Goal: Transaction & Acquisition: Purchase product/service

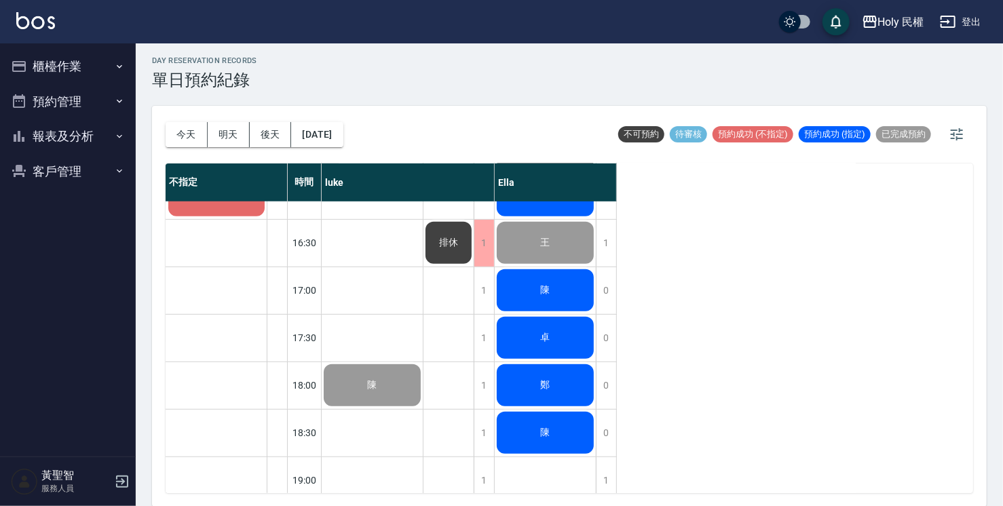
scroll to position [322, 0]
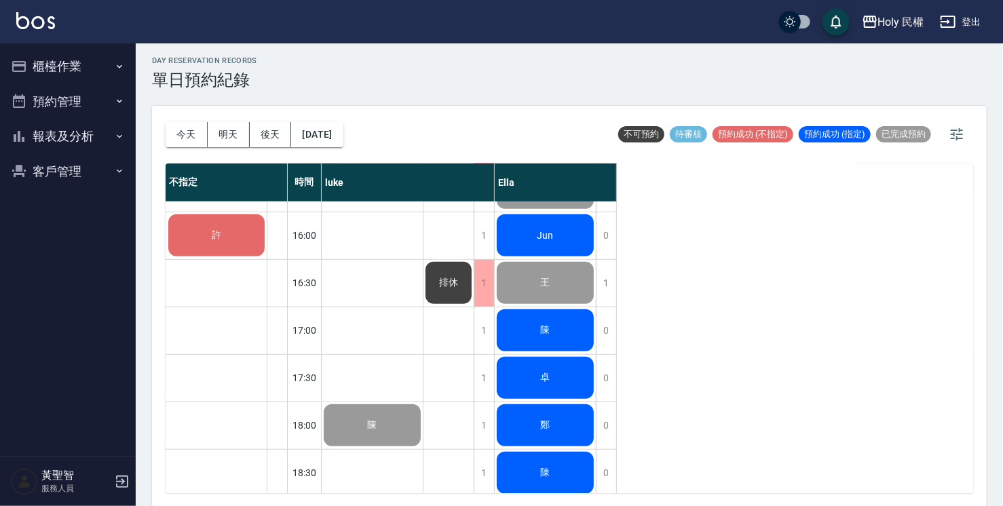
click at [562, 330] on div "陳" at bounding box center [545, 330] width 101 height 46
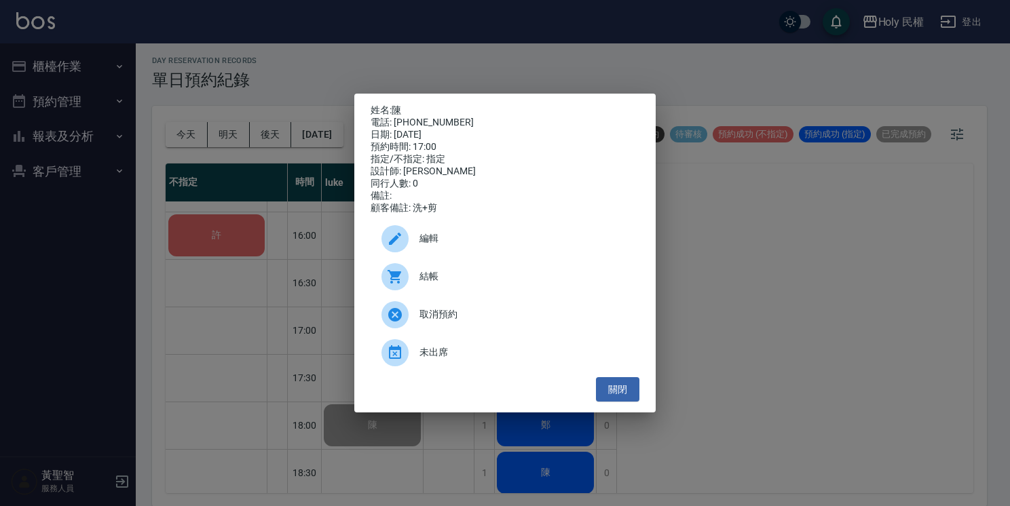
click at [416, 284] on div at bounding box center [400, 276] width 38 height 27
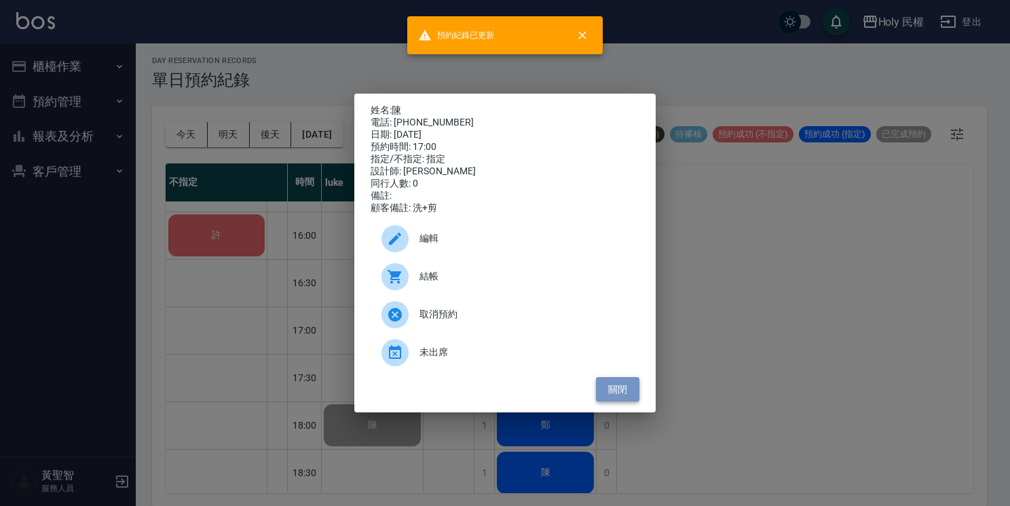
click at [611, 392] on button "關閉" at bounding box center [617, 389] width 43 height 25
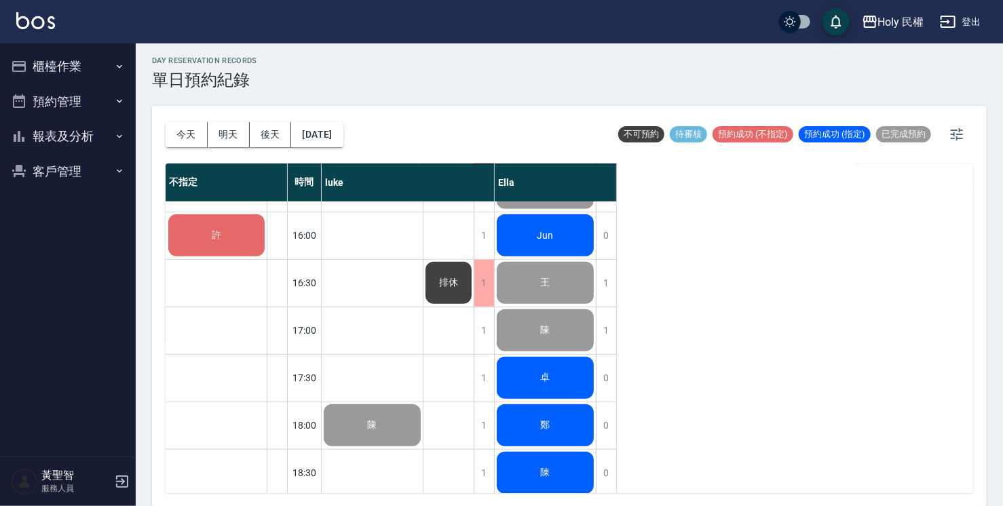
click at [532, 381] on div "卓" at bounding box center [545, 378] width 101 height 46
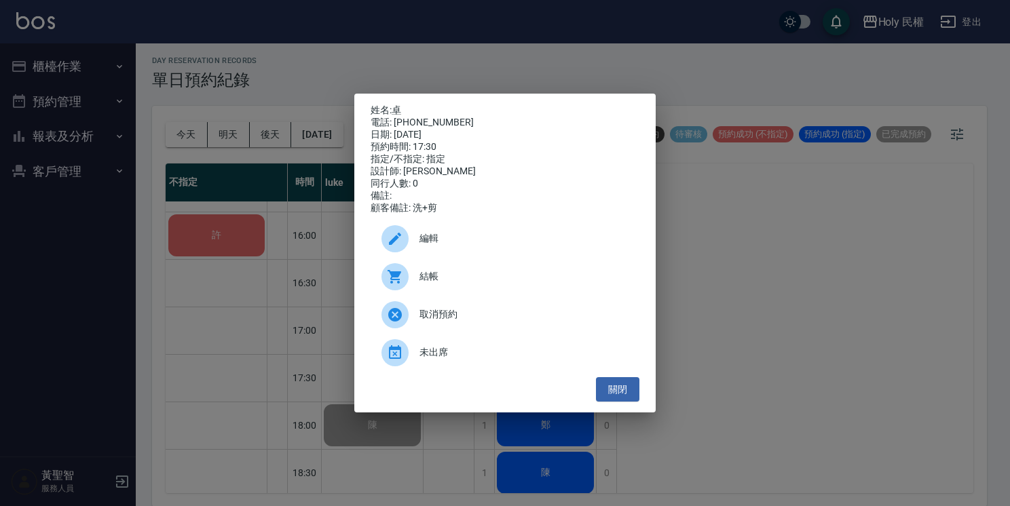
click at [455, 246] on span "編輯" at bounding box center [523, 238] width 209 height 14
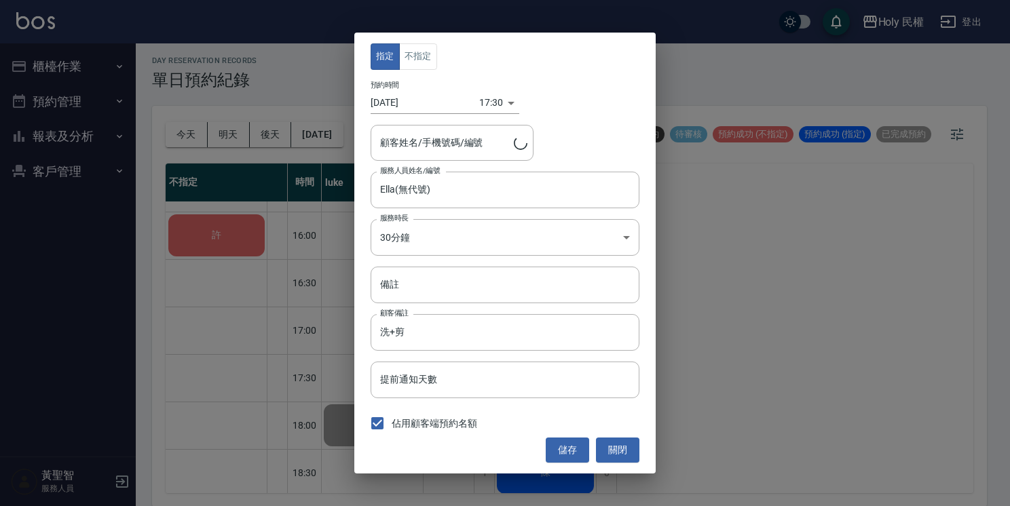
type input "卓/0911808908/"
click at [628, 449] on button "關閉" at bounding box center [617, 450] width 43 height 25
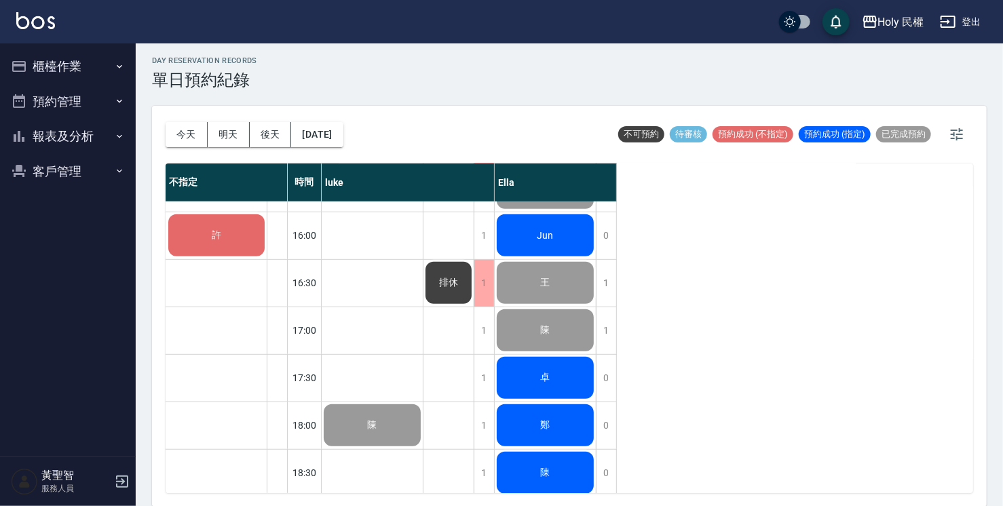
click at [547, 362] on div "卓" at bounding box center [545, 378] width 101 height 46
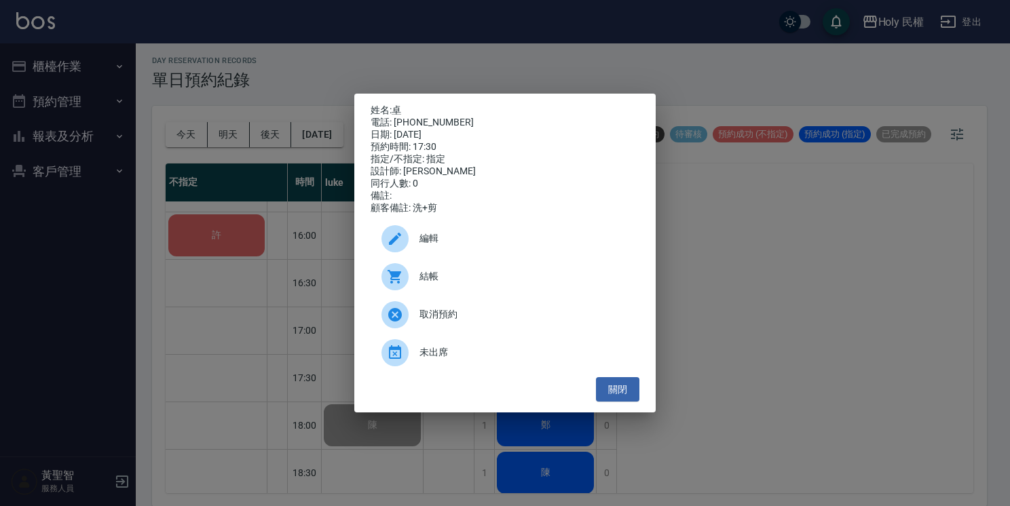
click at [482, 274] on div "結帳" at bounding box center [505, 277] width 269 height 38
click at [601, 385] on button "關閉" at bounding box center [617, 389] width 43 height 25
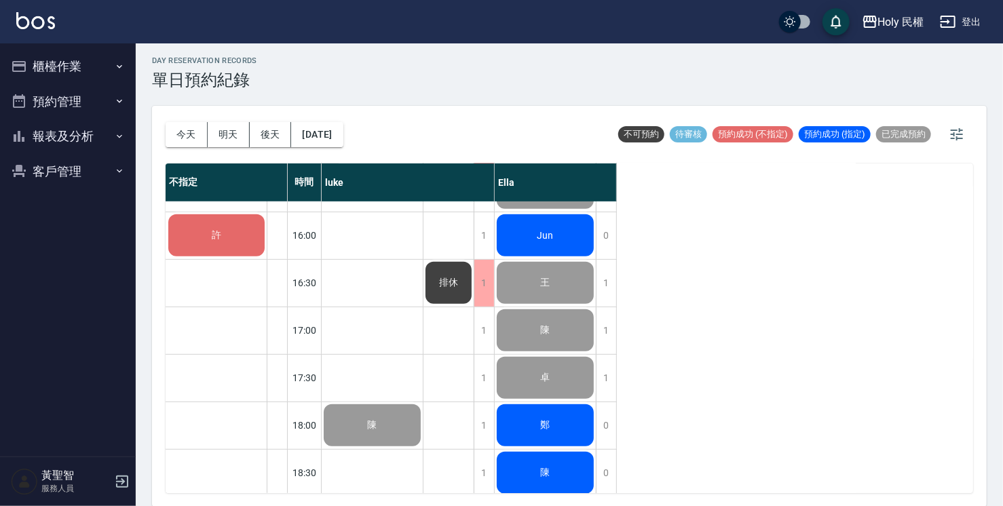
click at [566, 430] on div "鄭" at bounding box center [545, 425] width 101 height 46
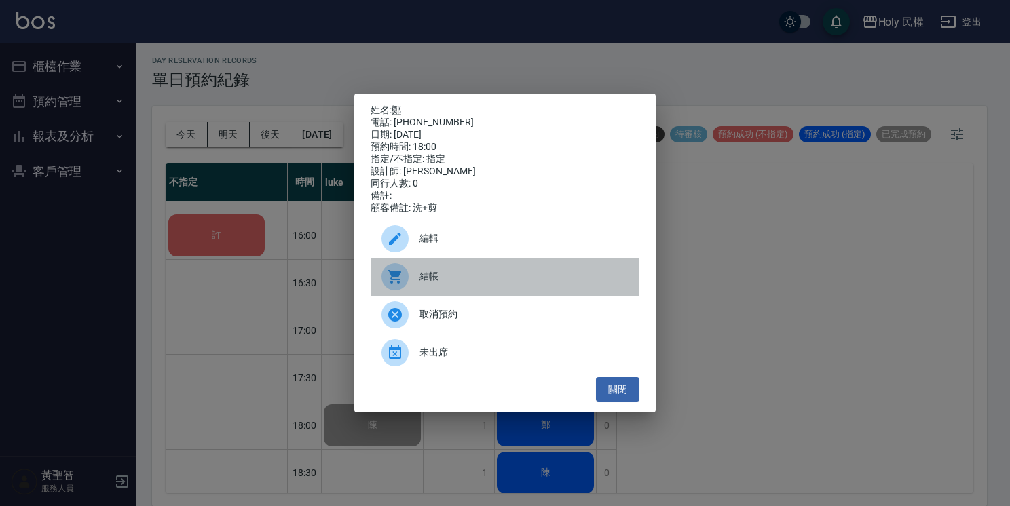
click at [472, 284] on span "結帳" at bounding box center [523, 276] width 209 height 14
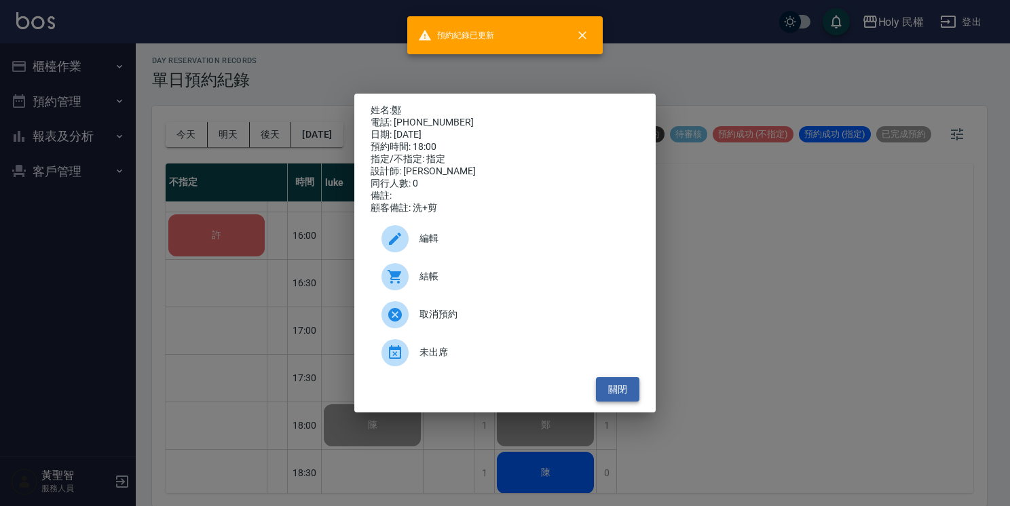
click at [627, 383] on button "關閉" at bounding box center [617, 389] width 43 height 25
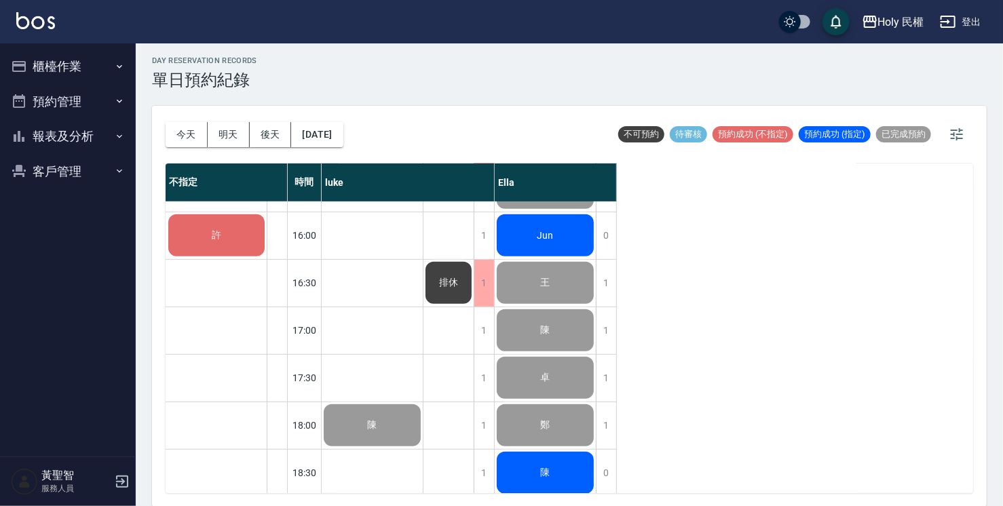
click at [554, 458] on div "陳" at bounding box center [545, 473] width 101 height 46
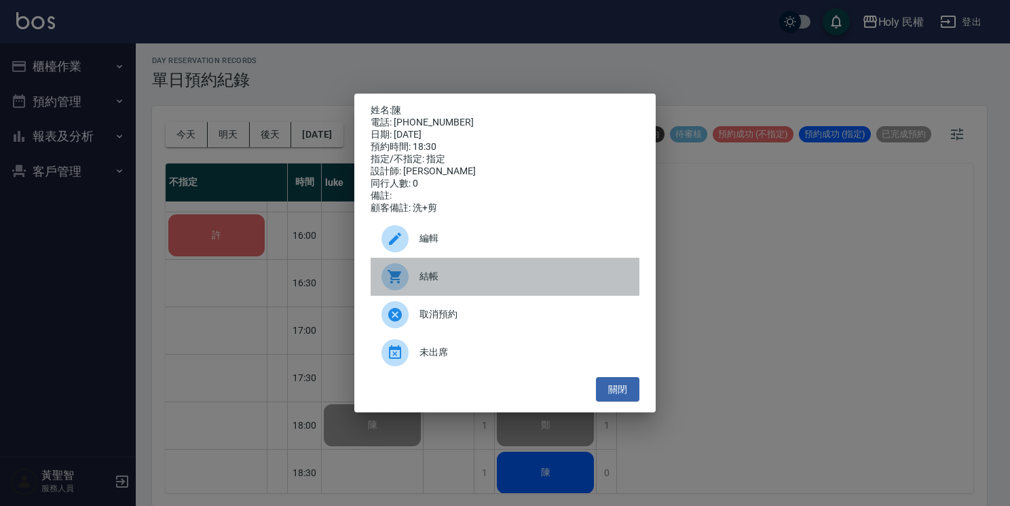
click at [456, 273] on div "結帳" at bounding box center [505, 277] width 269 height 38
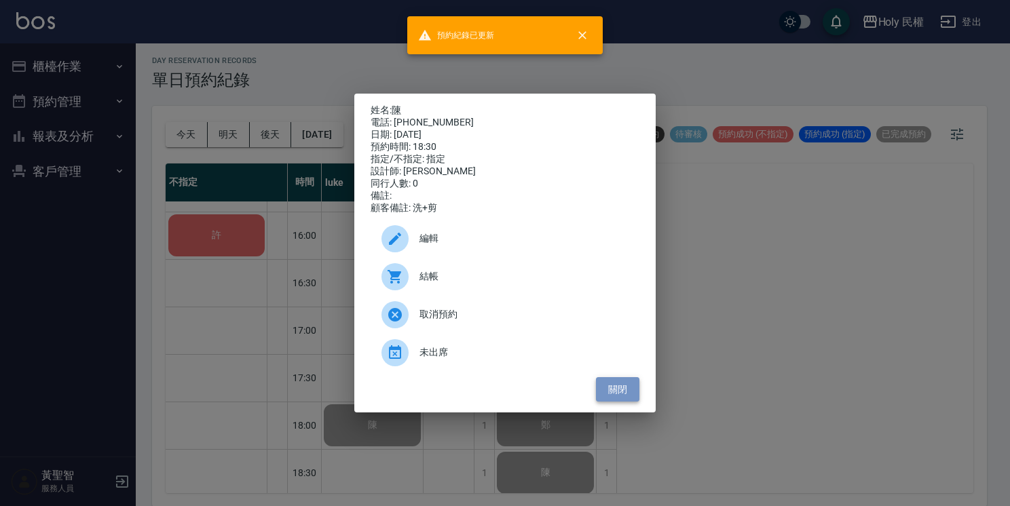
click at [620, 389] on button "關閉" at bounding box center [617, 389] width 43 height 25
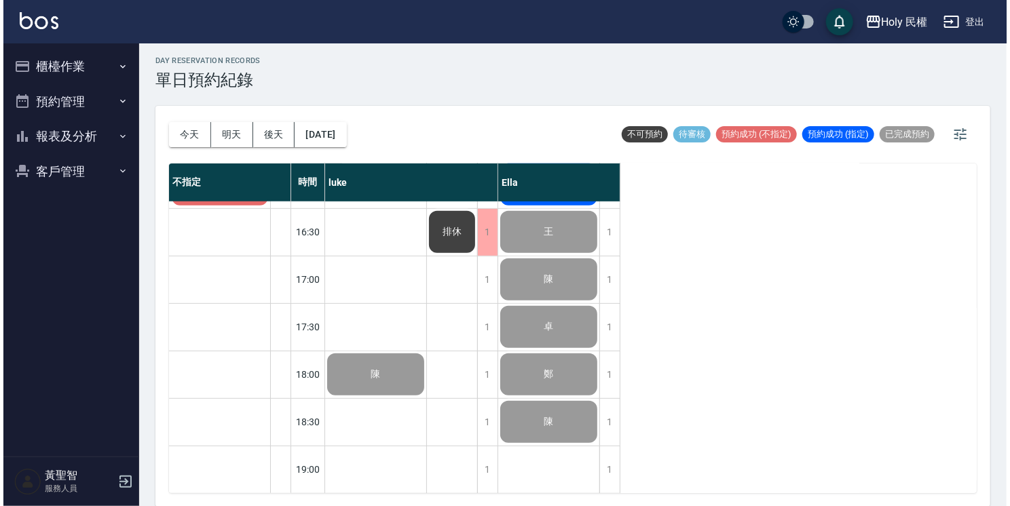
scroll to position [526, 0]
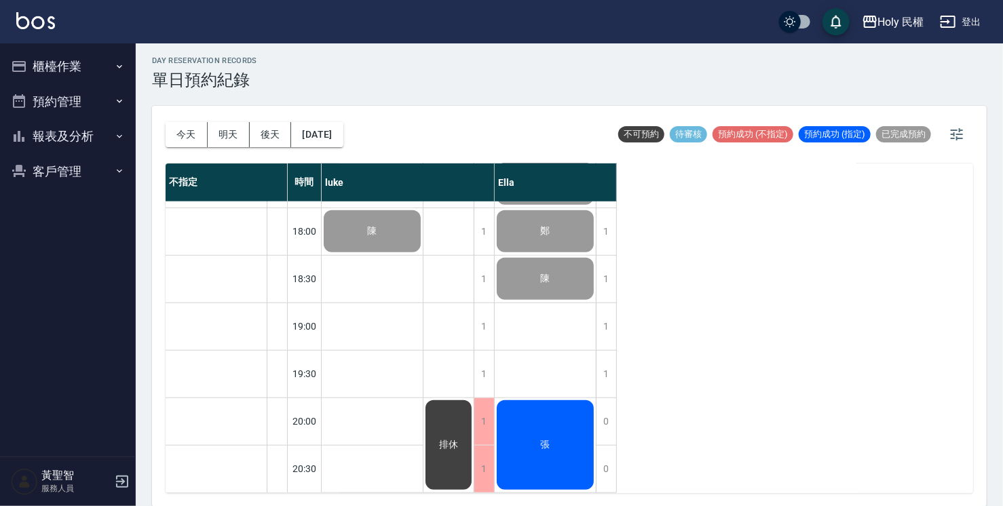
click at [551, 403] on div "張" at bounding box center [545, 445] width 101 height 94
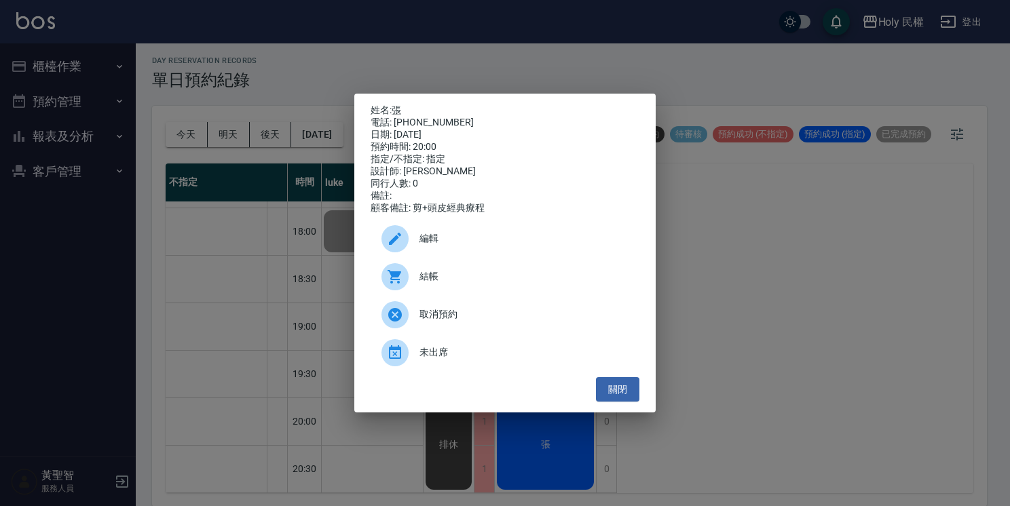
click at [402, 274] on icon at bounding box center [395, 277] width 16 height 16
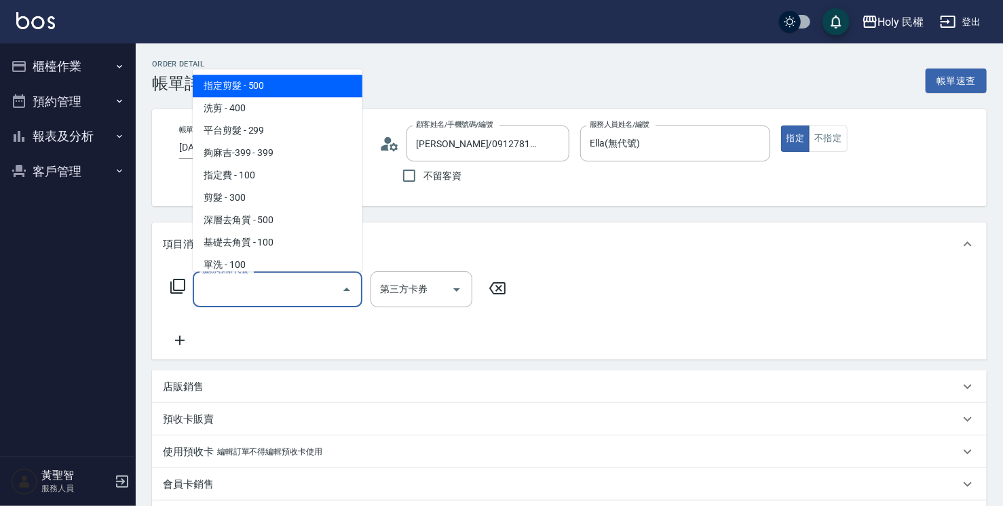
click at [291, 88] on span "指定剪髮 - 500" at bounding box center [278, 86] width 170 height 22
type input "指定剪髮(1)"
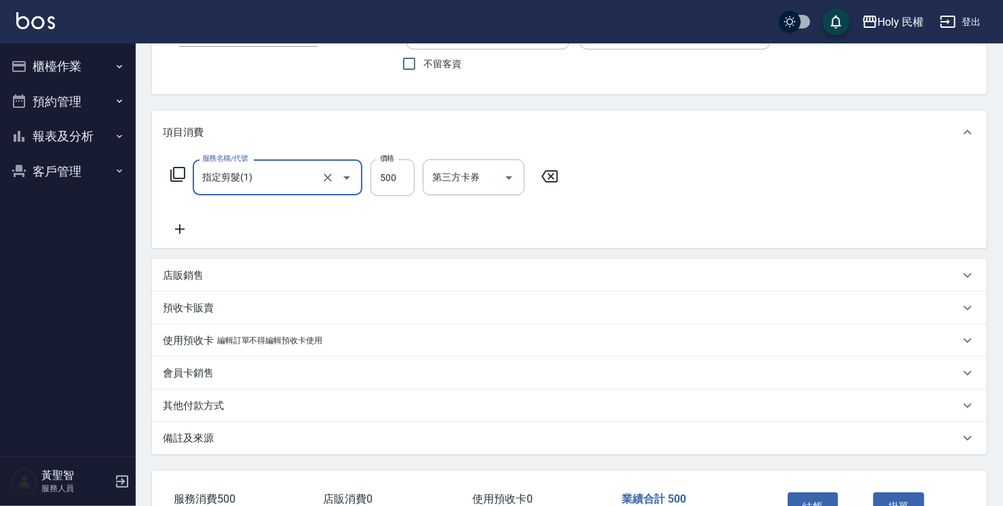
scroll to position [205, 0]
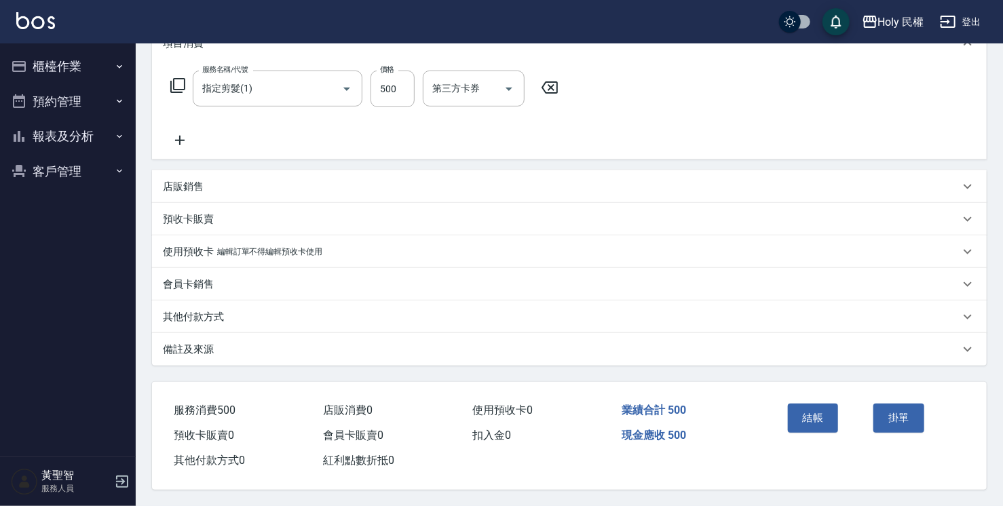
click at [667, 352] on div "備註及來源" at bounding box center [561, 350] width 797 height 14
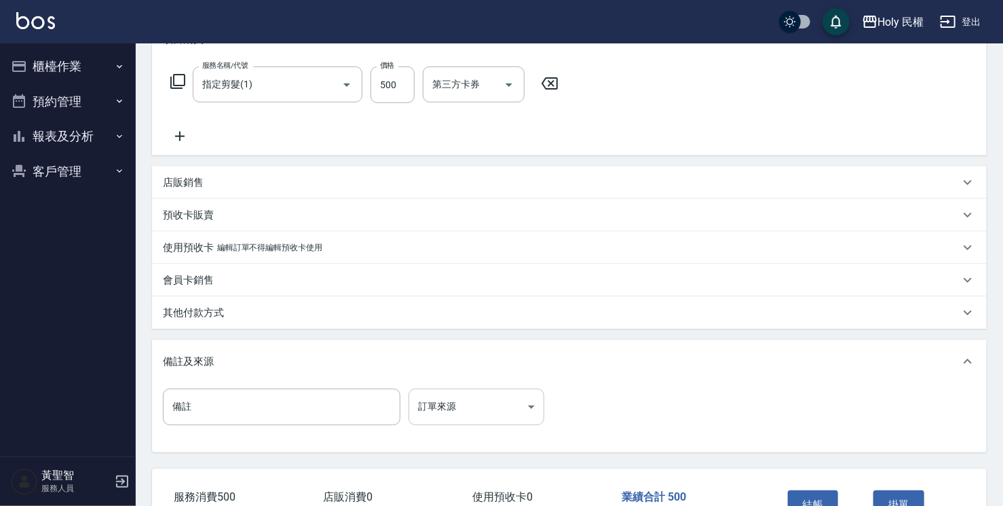
click at [466, 413] on body "Holy 民權 登出 櫃檯作業 打帳單 帳單列表 營業儀表板 現場電腦打卡 預約管理 預約管理 單日預約紀錄 單週預約紀錄 報表及分析 報表目錄 店家日報表 …" at bounding box center [501, 194] width 1003 height 798
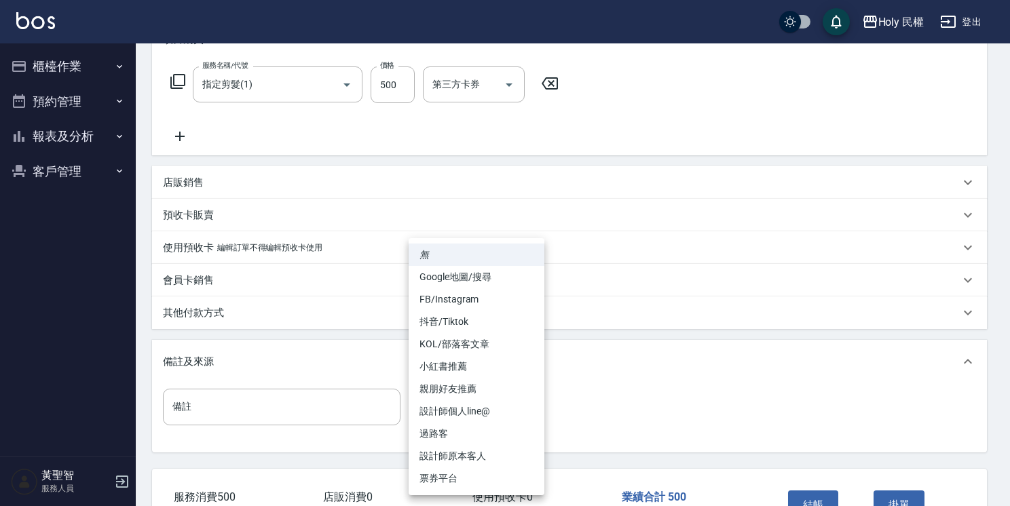
drag, startPoint x: 477, startPoint y: 455, endPoint x: 508, endPoint y: 455, distance: 31.2
click at [478, 455] on li "設計師原本客人" at bounding box center [477, 456] width 136 height 22
type input "設計師原本客人"
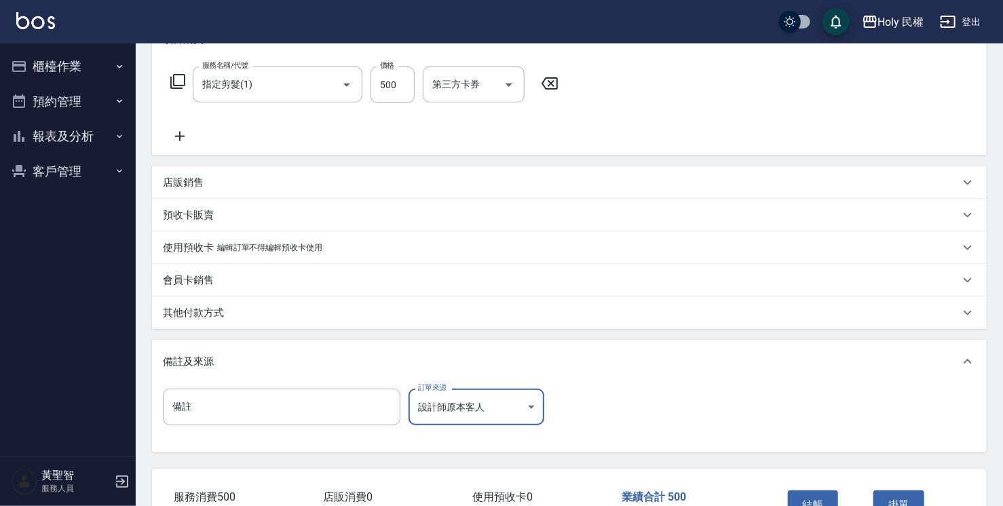
click at [824, 494] on button "結帳" at bounding box center [813, 505] width 51 height 29
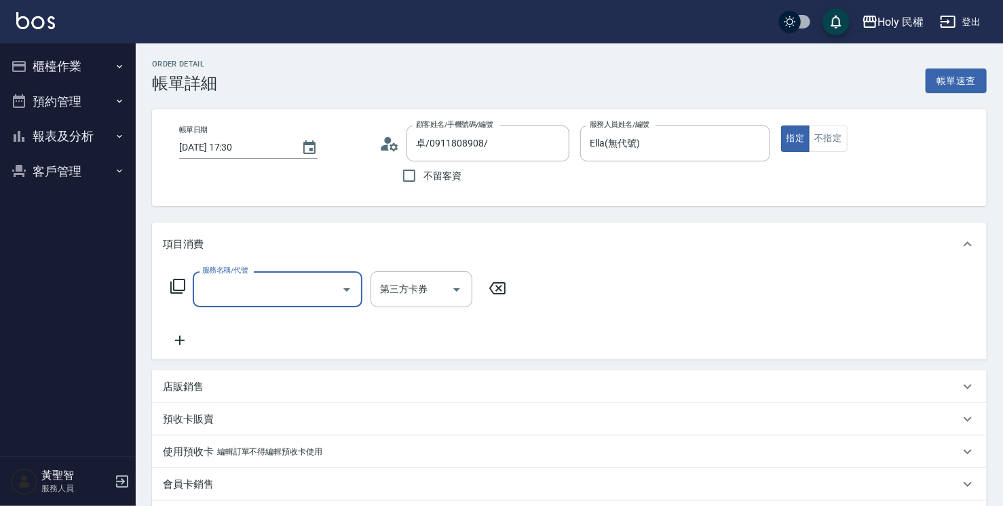
click at [312, 300] on input "服務名稱/代號" at bounding box center [267, 290] width 137 height 24
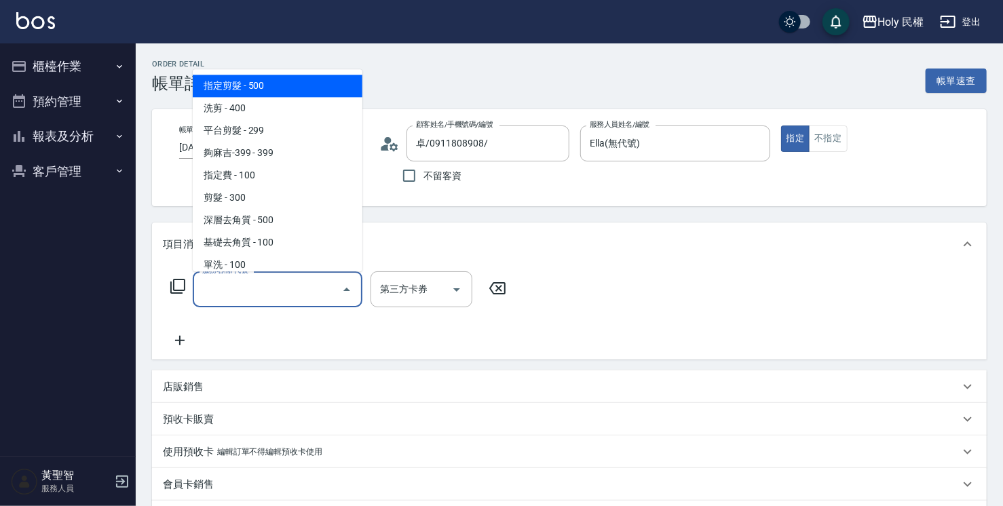
click at [309, 86] on span "指定剪髮 - 500" at bounding box center [278, 86] width 170 height 22
type input "指定剪髮(1)"
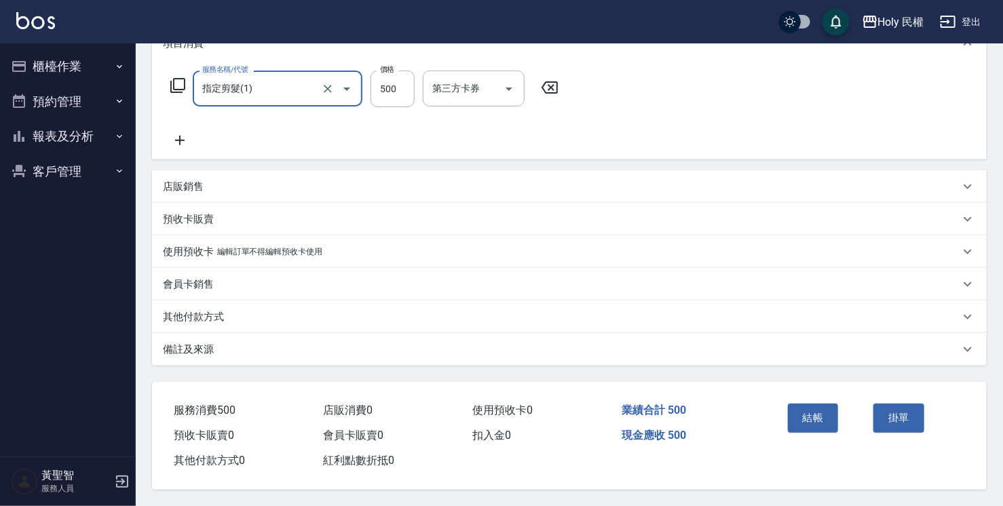
scroll to position [205, 0]
click at [457, 345] on div "備註及來源" at bounding box center [561, 350] width 797 height 14
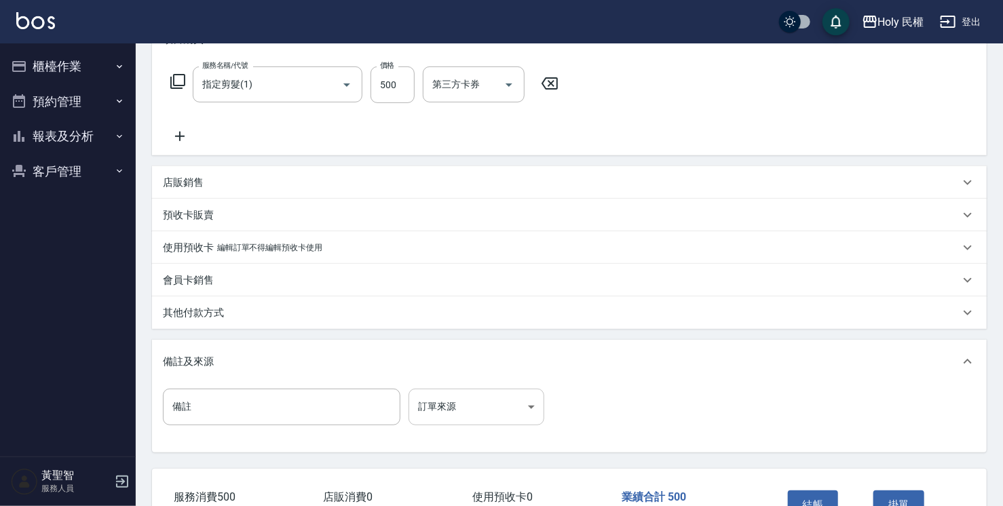
click at [428, 404] on body "Holy 民權 登出 櫃檯作業 打帳單 帳單列表 營業儀表板 現場電腦打卡 預約管理 預約管理 單日預約紀錄 單週預約紀錄 報表及分析 報表目錄 店家日報表 …" at bounding box center [501, 194] width 1003 height 798
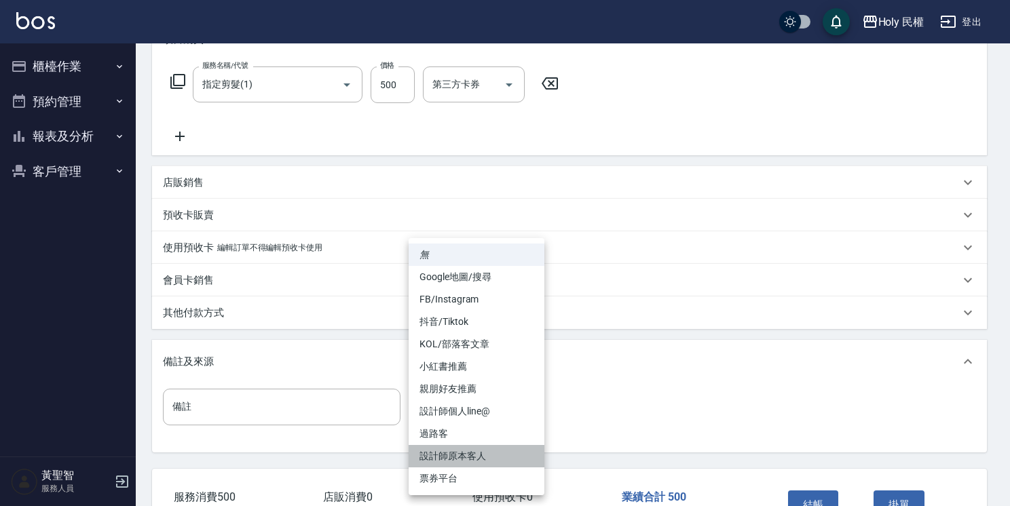
click at [447, 457] on li "設計師原本客人" at bounding box center [477, 456] width 136 height 22
type input "設計師原本客人"
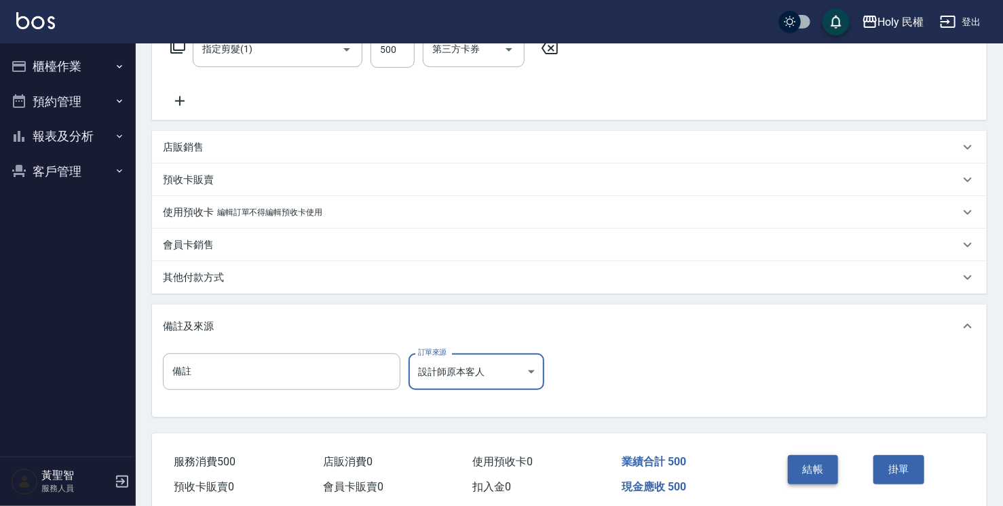
scroll to position [296, 0]
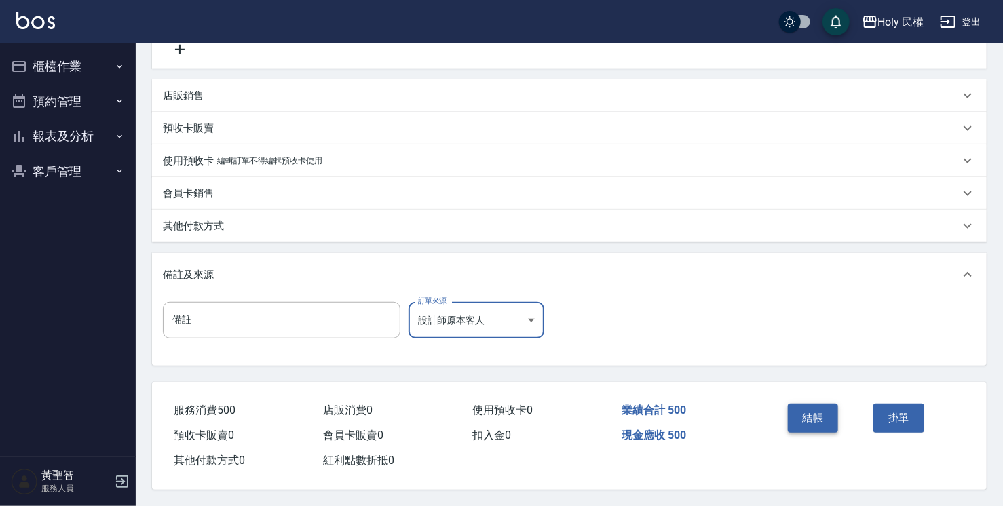
click at [822, 409] on button "結帳" at bounding box center [813, 418] width 51 height 29
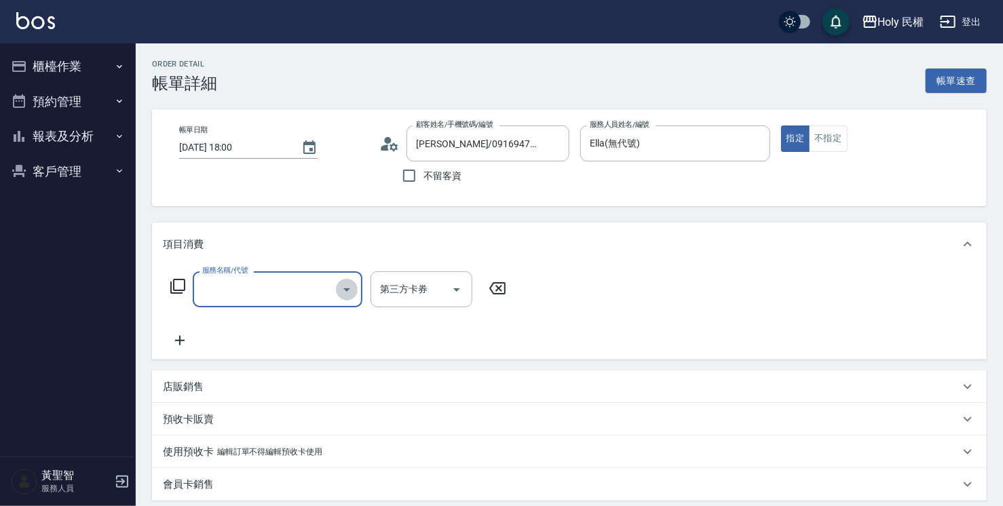
click at [345, 295] on icon "Open" at bounding box center [347, 290] width 16 height 16
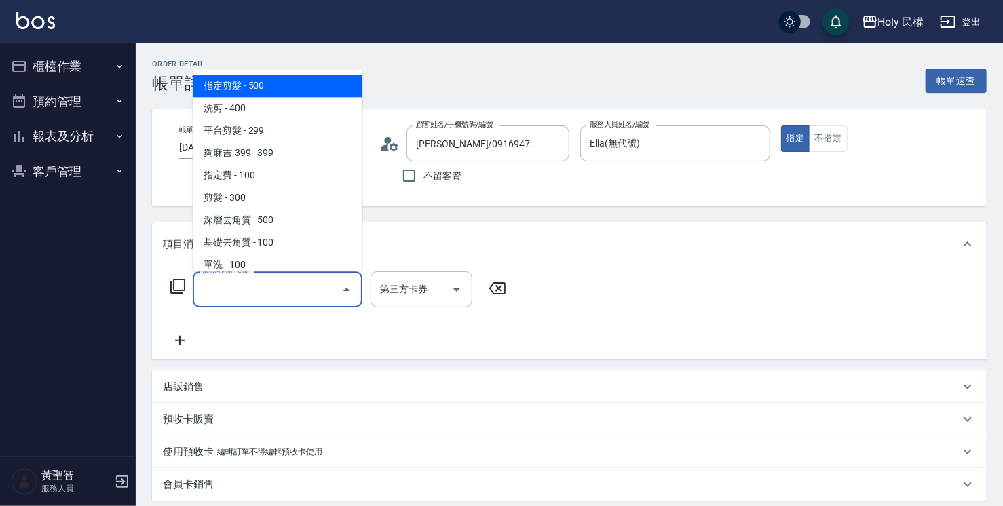
click at [314, 75] on span "指定剪髮 - 500" at bounding box center [278, 86] width 170 height 22
type input "指定剪髮(1)"
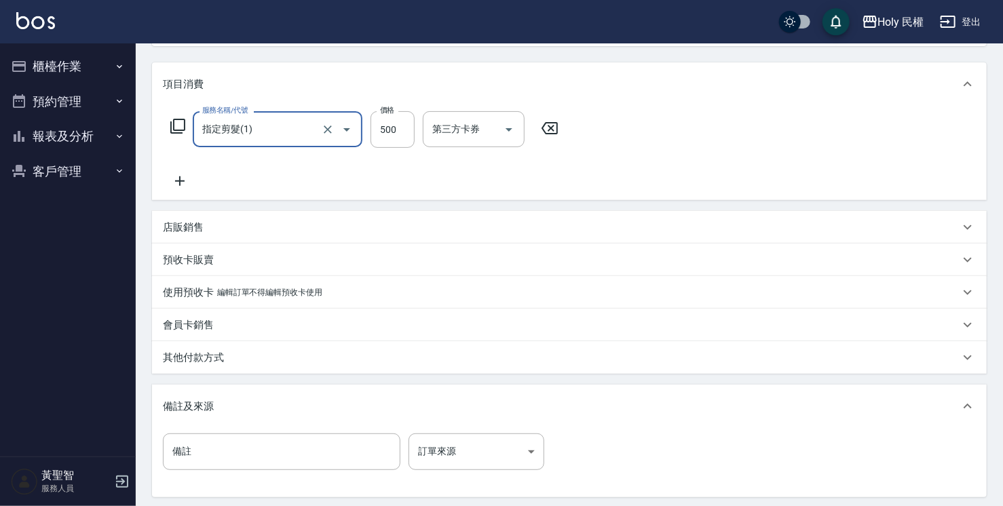
scroll to position [296, 0]
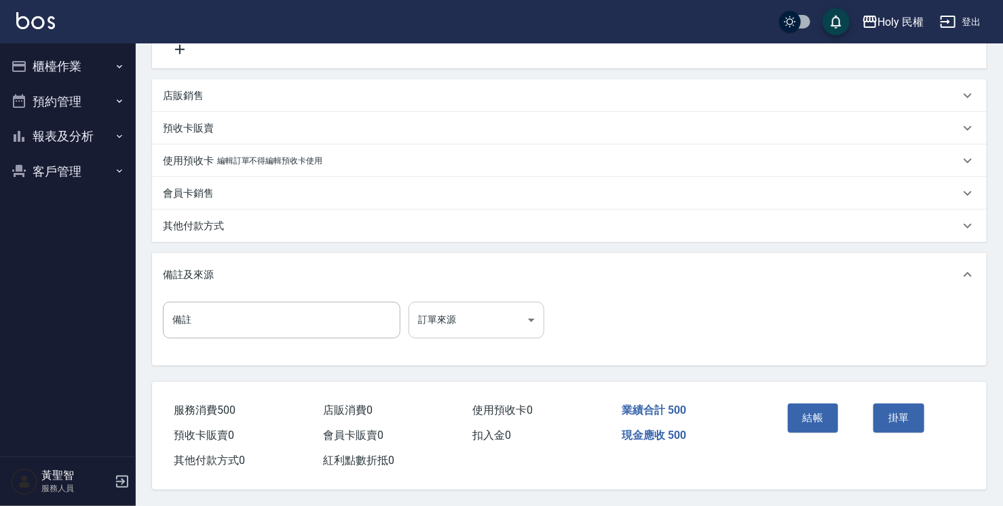
click at [478, 314] on body "Holy 民權 登出 櫃檯作業 打帳單 帳單列表 營業儀表板 現場電腦打卡 預約管理 預約管理 單日預約紀錄 單週預約紀錄 報表及分析 報表目錄 店家日報表 …" at bounding box center [501, 107] width 1003 height 798
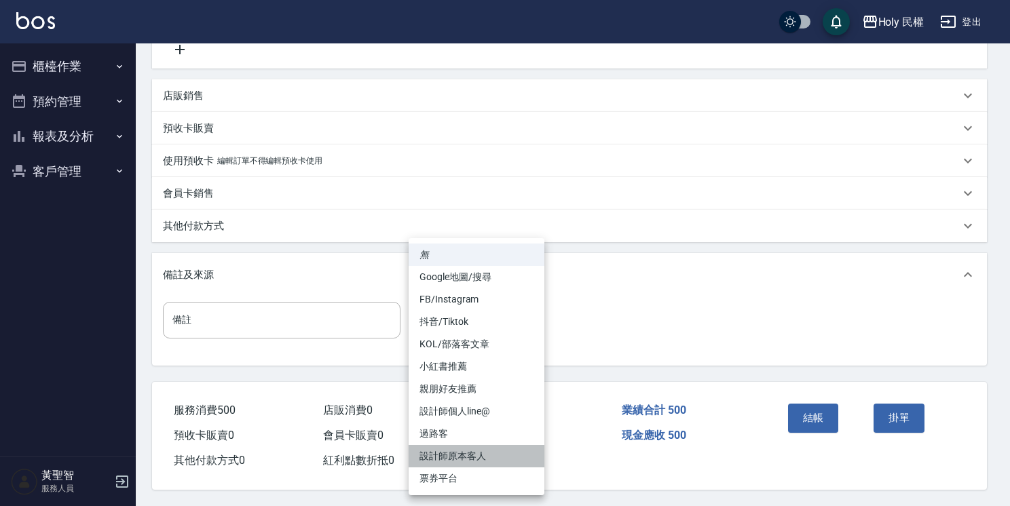
click at [502, 453] on li "設計師原本客人" at bounding box center [477, 456] width 136 height 22
type input "設計師原本客人"
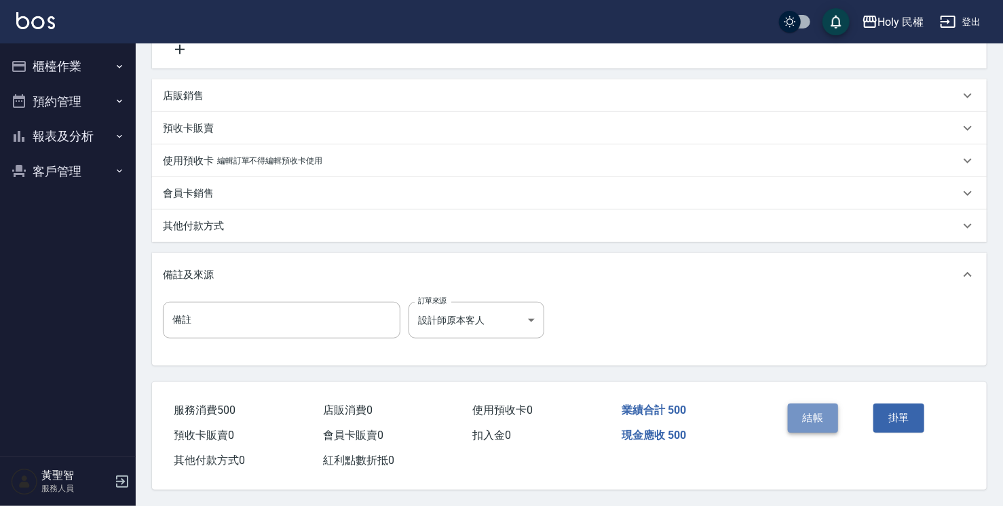
click at [789, 421] on button "結帳" at bounding box center [813, 418] width 51 height 29
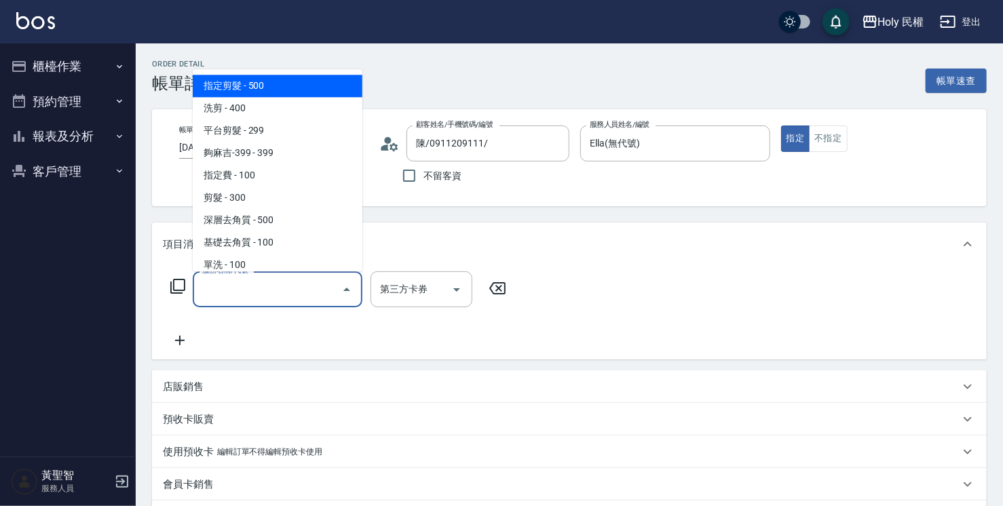
click at [307, 91] on span "指定剪髮 - 500" at bounding box center [278, 86] width 170 height 22
type input "指定剪髮(1)"
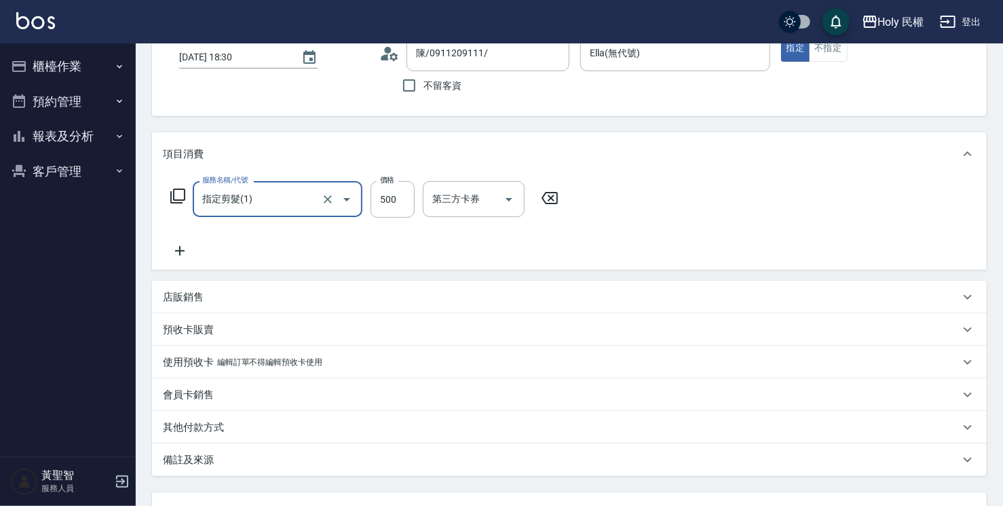
scroll to position [204, 0]
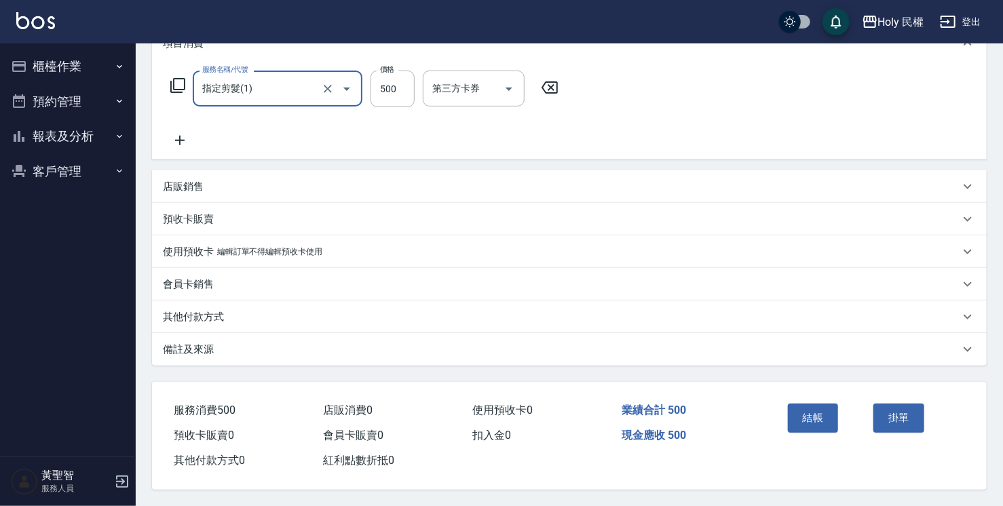
click at [768, 346] on div "備註及來源" at bounding box center [561, 350] width 797 height 14
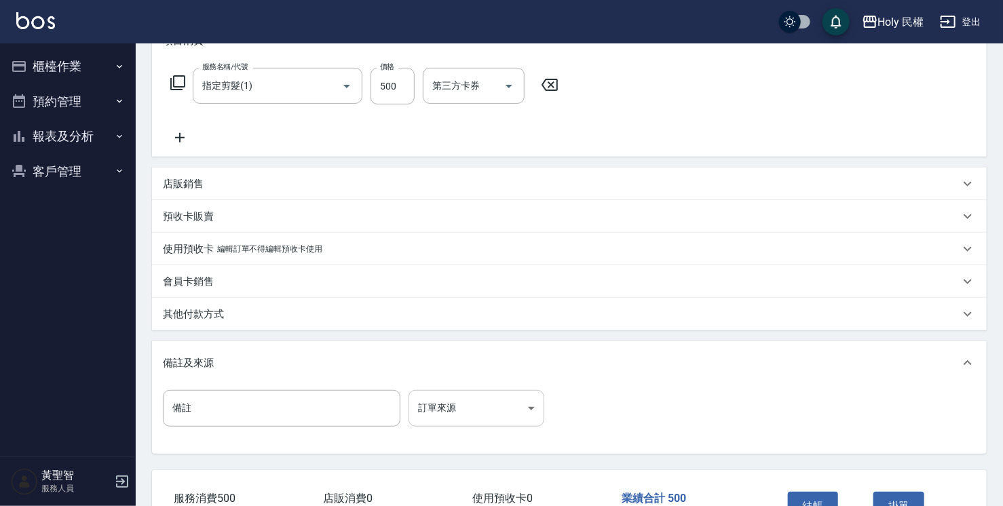
click at [471, 401] on body "Holy 民權 登出 櫃檯作業 打帳單 帳單列表 營業儀表板 現場電腦打卡 預約管理 預約管理 單日預約紀錄 單週預約紀錄 報表及分析 報表目錄 店家日報表 …" at bounding box center [501, 195] width 1003 height 798
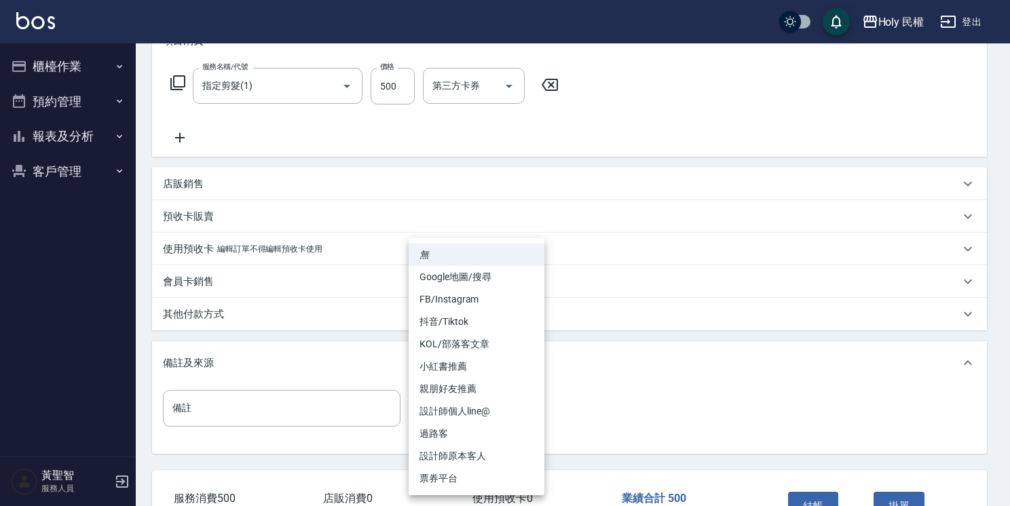
click at [472, 449] on li "設計師原本客人" at bounding box center [477, 456] width 136 height 22
type input "設計師原本客人"
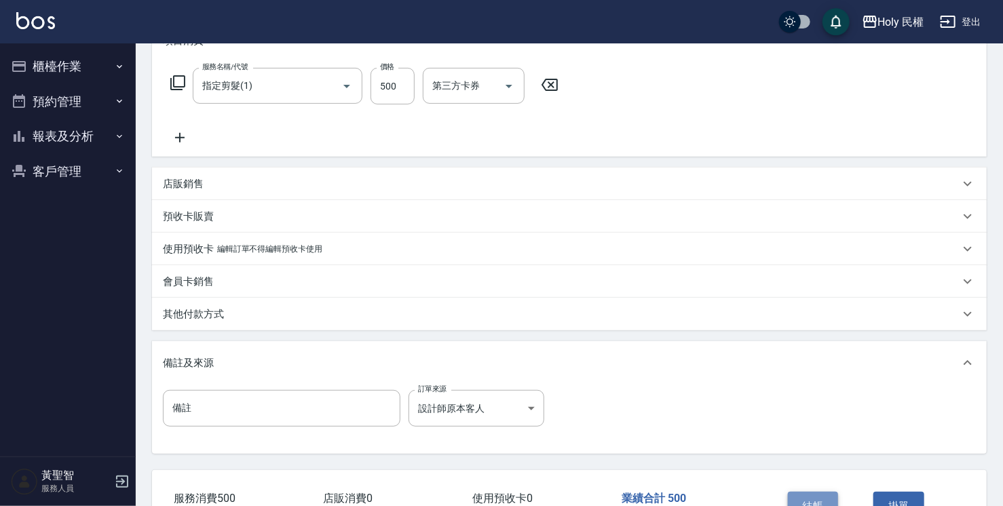
click at [804, 494] on button "結帳" at bounding box center [813, 506] width 51 height 29
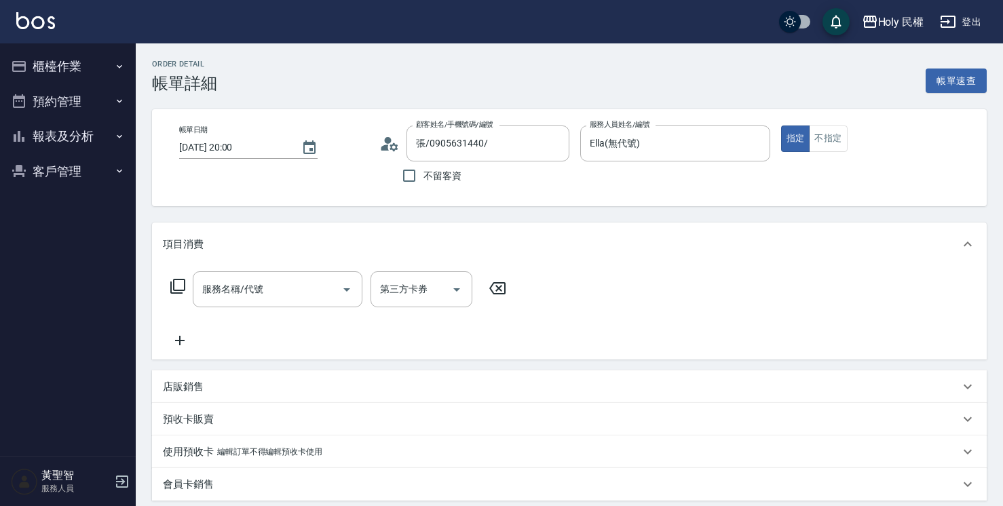
click at [337, 297] on div at bounding box center [346, 289] width 20 height 36
click at [270, 304] on div "服務名稱/代號" at bounding box center [278, 289] width 170 height 36
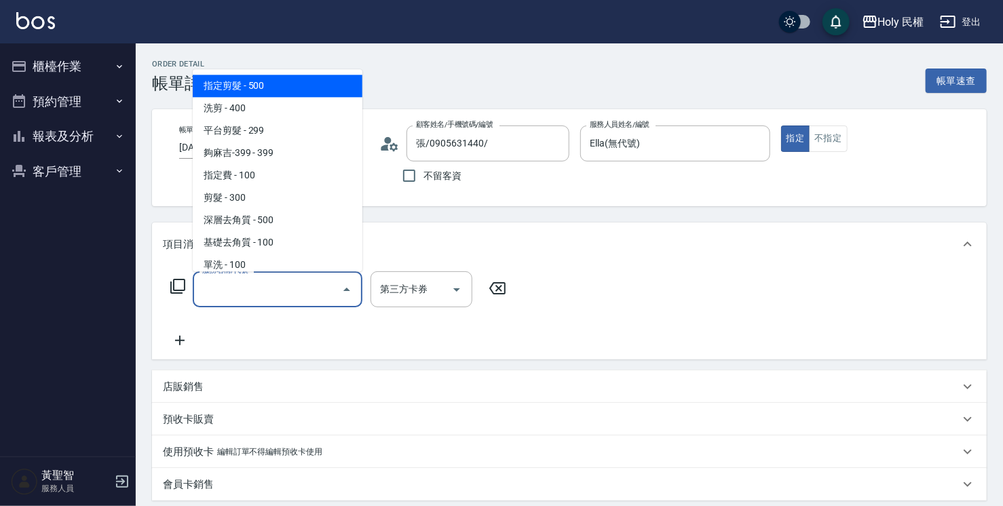
click at [255, 88] on span "指定剪髮 - 500" at bounding box center [278, 86] width 170 height 22
type input "指定剪髮(1)"
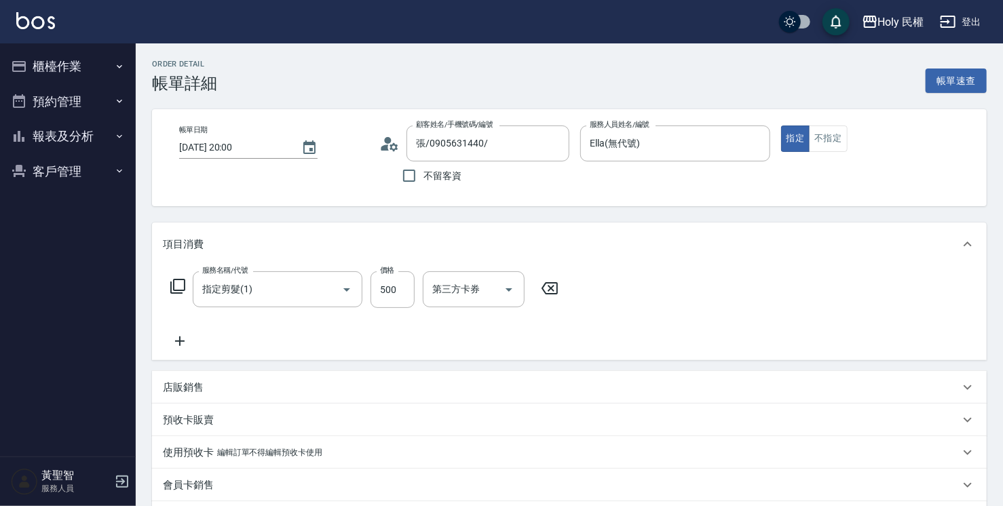
click at [175, 351] on div "服務名稱/代號 指定剪髮(1) 服務名稱/代號 價格 500 價格 第三方卡券 第三方卡券" at bounding box center [569, 313] width 835 height 94
click at [182, 339] on icon at bounding box center [180, 341] width 34 height 16
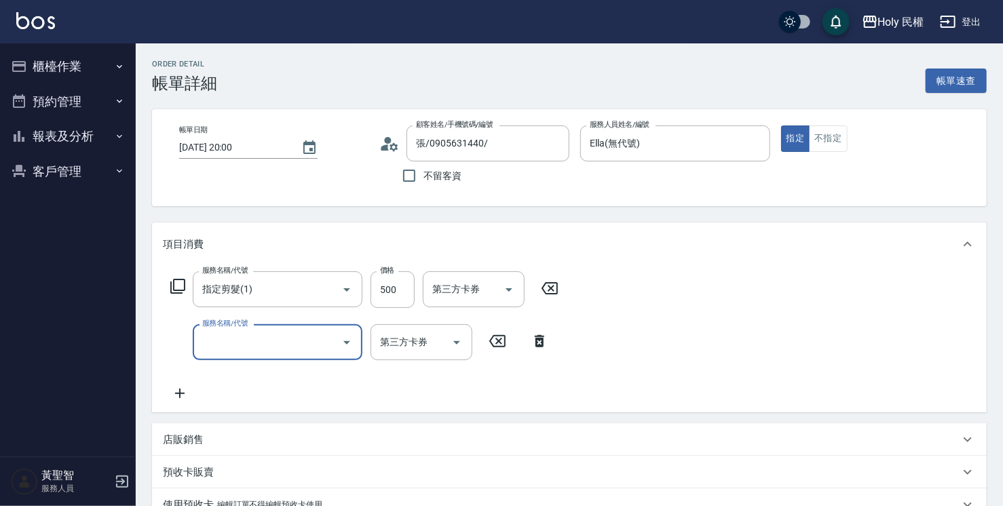
click at [233, 322] on label "服務名稱/代號" at bounding box center [224, 323] width 45 height 10
click at [233, 331] on input "服務名稱/代號" at bounding box center [267, 343] width 137 height 24
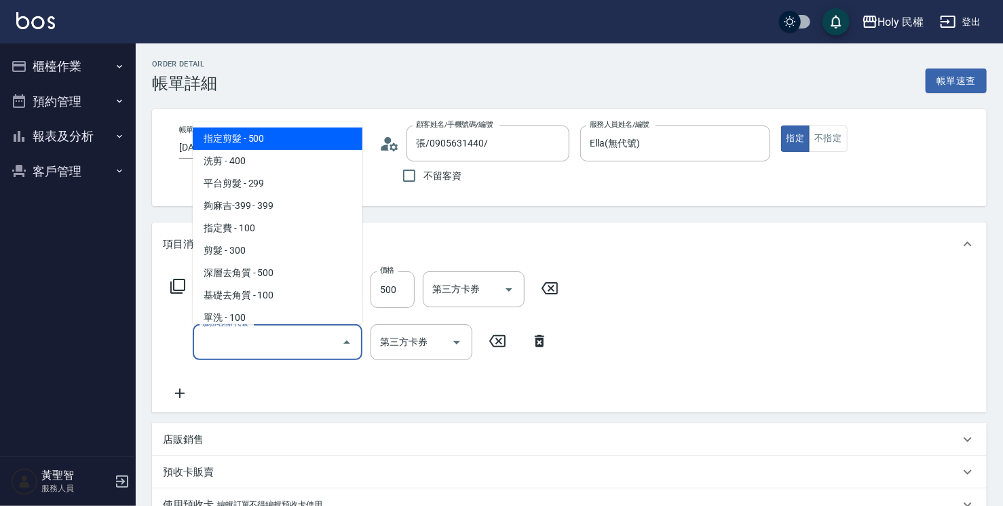
click at [240, 338] on input "服務名稱/代號" at bounding box center [267, 343] width 137 height 24
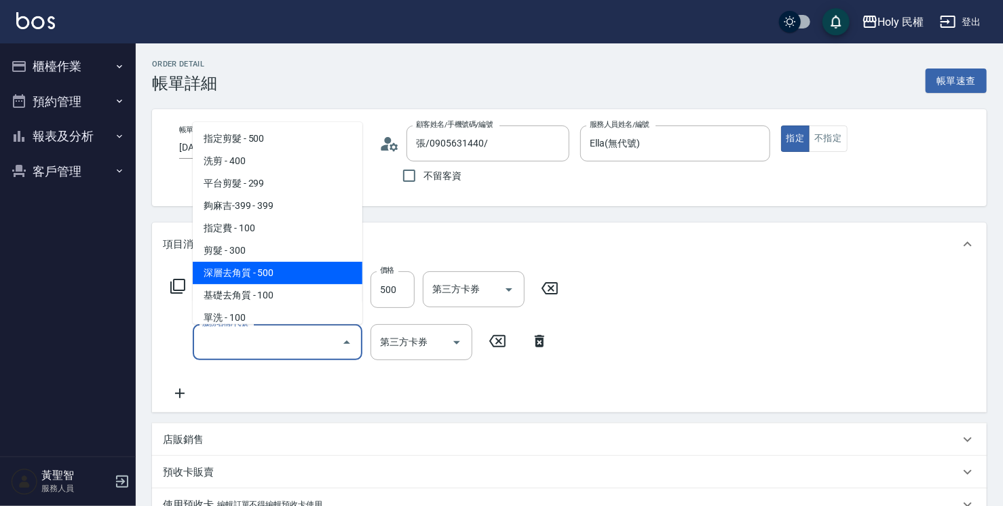
click at [240, 268] on span "深層去角質 - 500" at bounding box center [278, 273] width 170 height 22
type input "深層去角質(sh)"
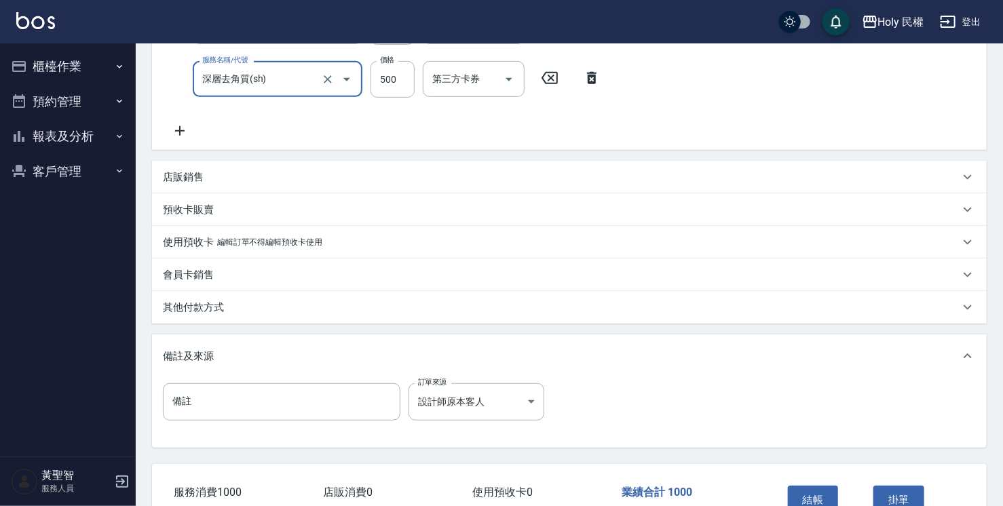
scroll to position [349, 0]
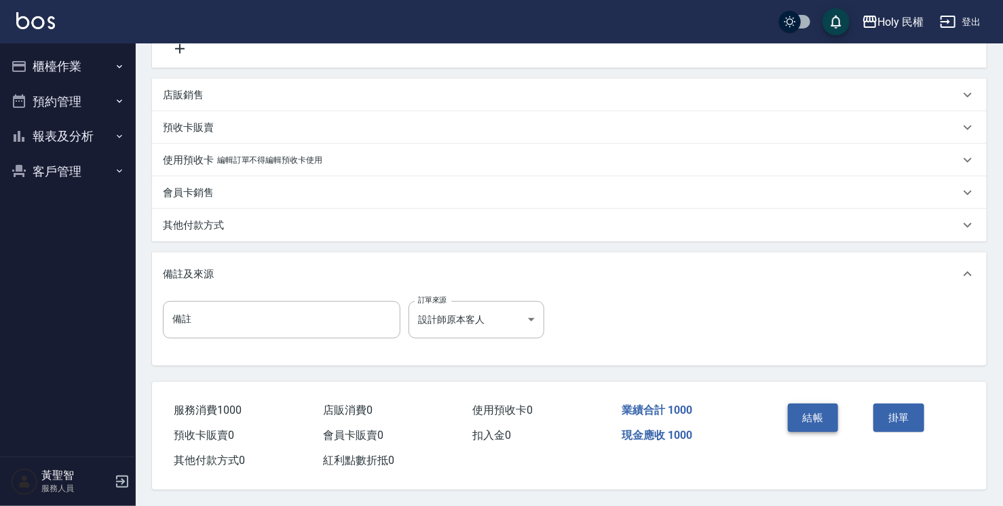
click at [818, 410] on button "結帳" at bounding box center [813, 418] width 51 height 29
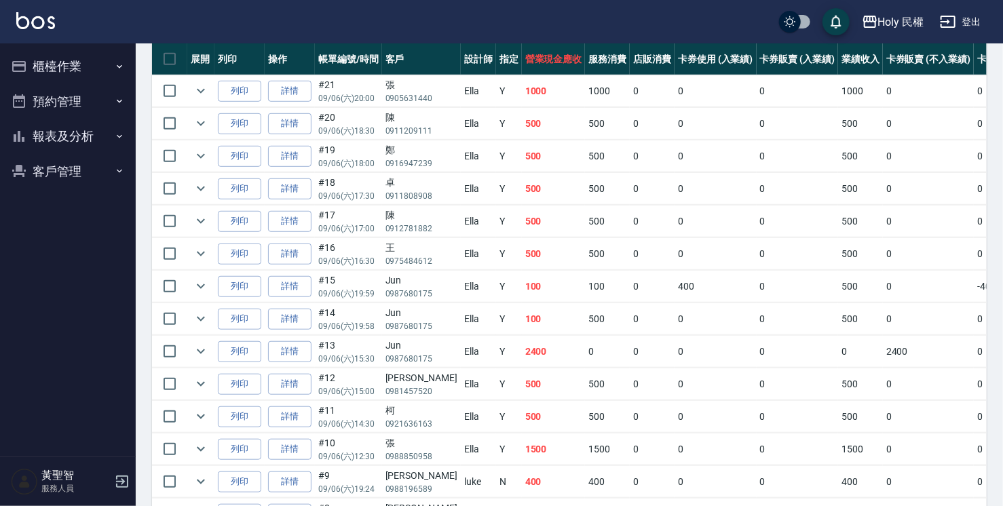
scroll to position [442, 0]
